Goal: Check status

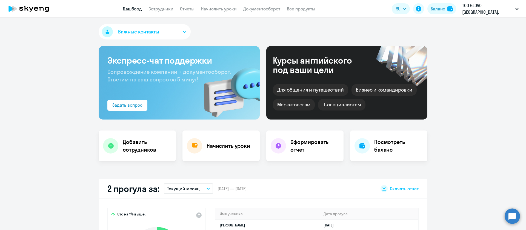
select select "30"
